Goal: Information Seeking & Learning: Learn about a topic

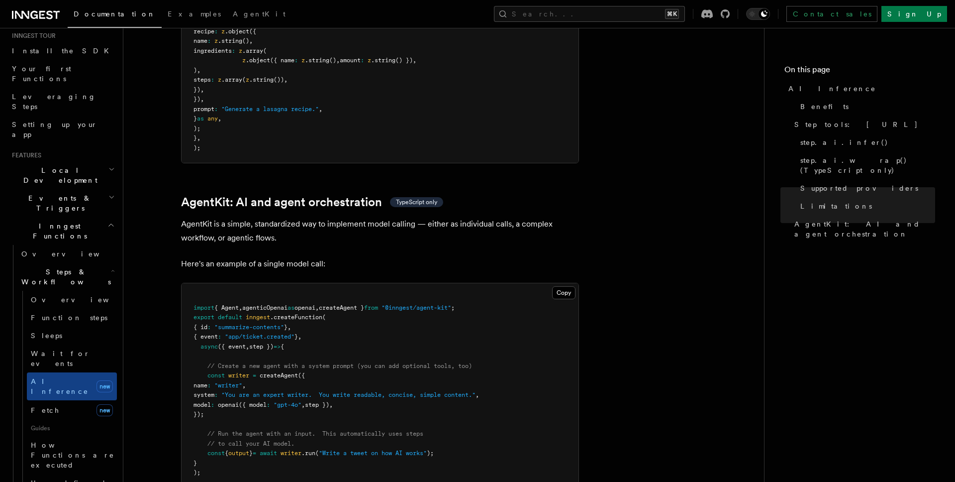
scroll to position [2781, 0]
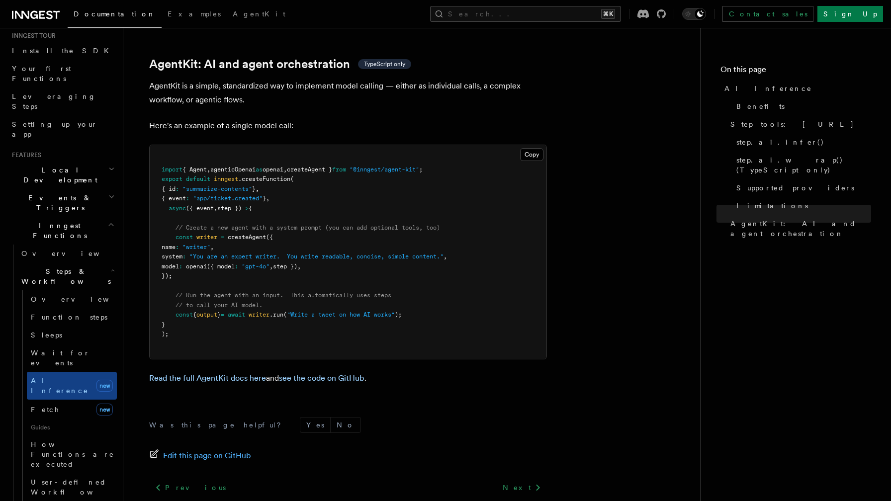
scroll to position [2916, 0]
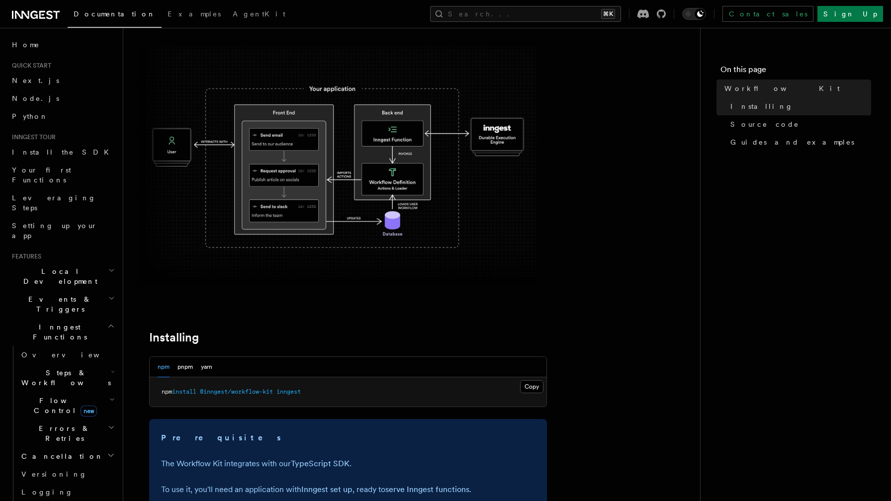
scroll to position [556, 0]
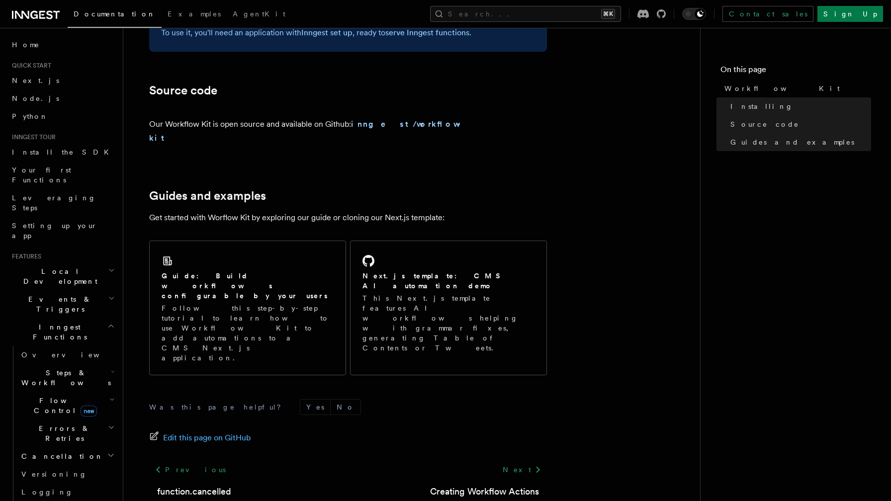
click at [84, 364] on h2 "Steps & Workflows" at bounding box center [66, 378] width 99 height 28
click at [81, 392] on link "Overview" at bounding box center [72, 401] width 90 height 18
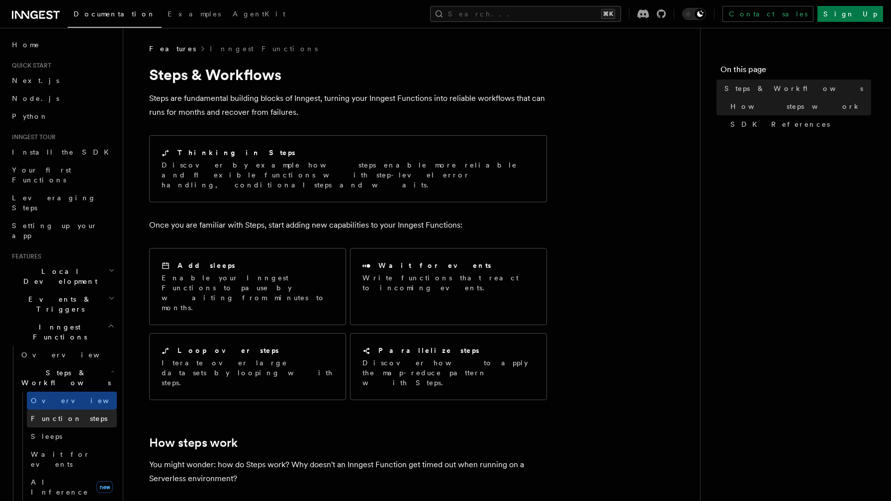
click at [84, 410] on link "Function steps" at bounding box center [72, 419] width 90 height 18
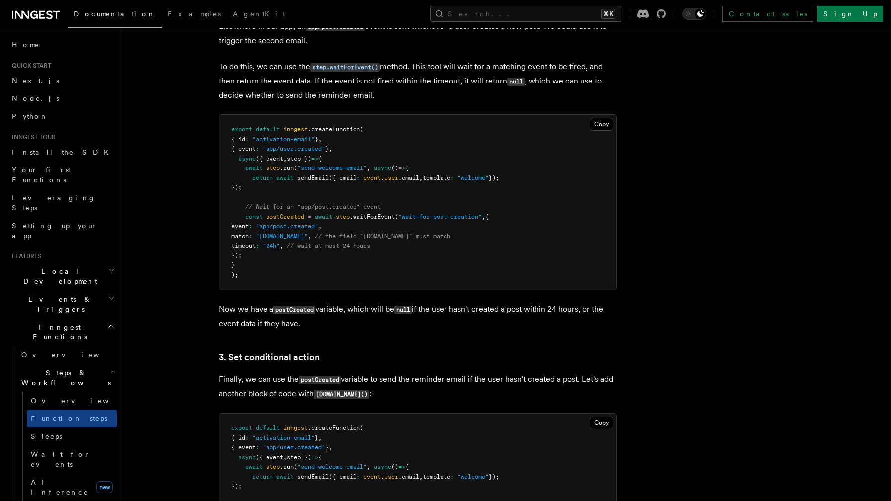
scroll to position [1062, 0]
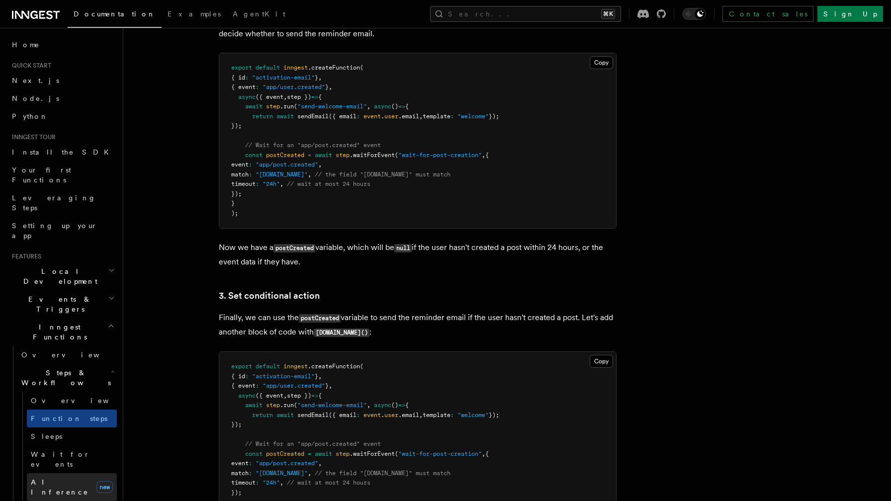
click at [54, 479] on span "AI Inference" at bounding box center [60, 488] width 58 height 18
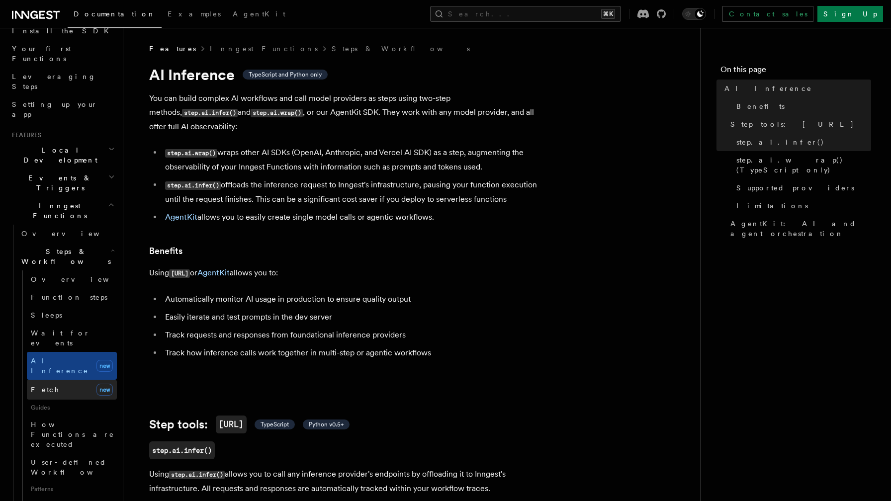
scroll to position [129, 0]
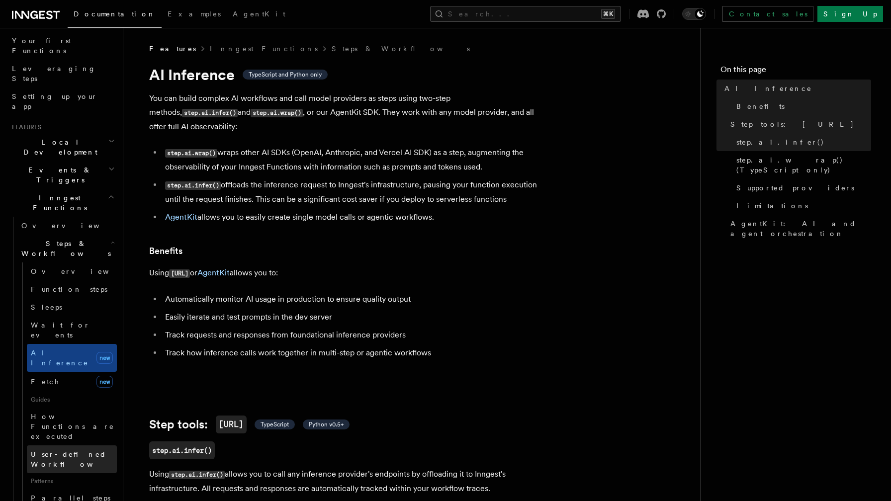
click at [82, 446] on link "User-defined Workflows" at bounding box center [72, 460] width 90 height 28
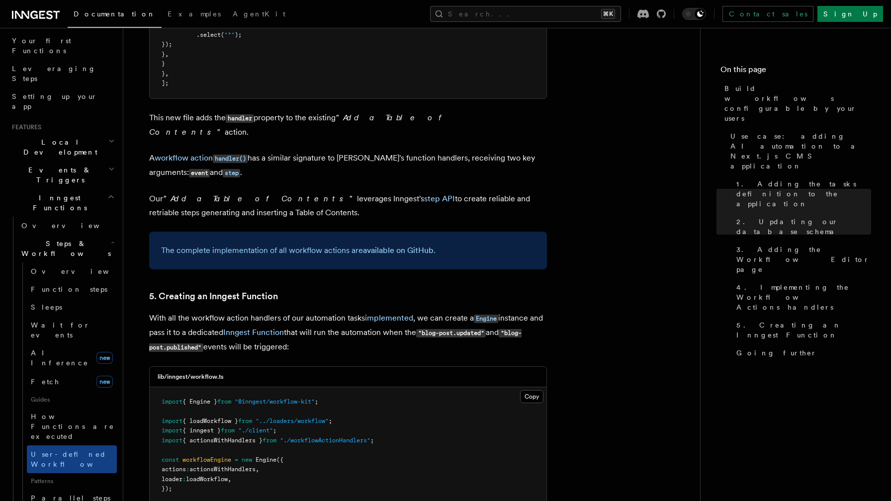
scroll to position [4297, 0]
